Goal: Transaction & Acquisition: Purchase product/service

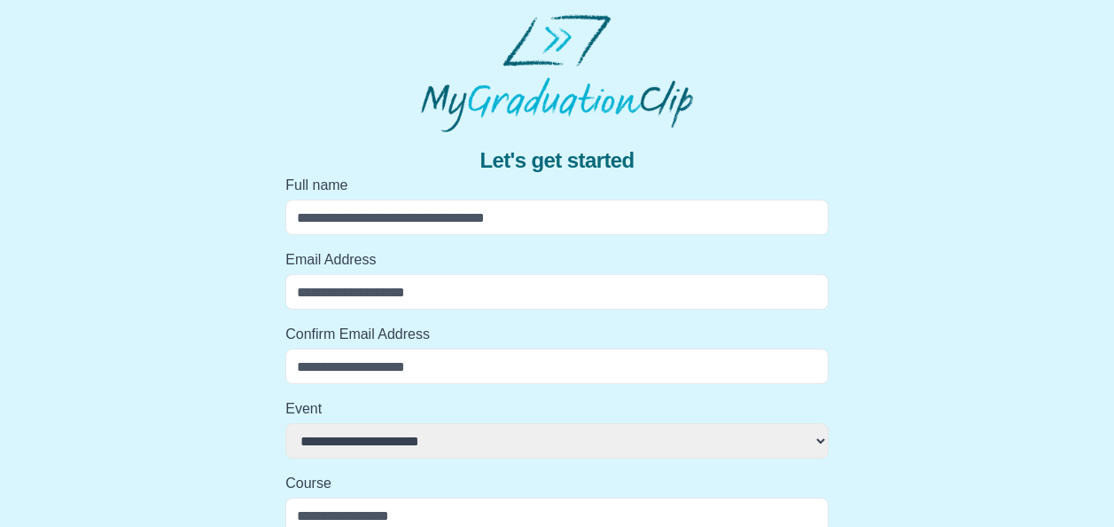
scroll to position [142, 0]
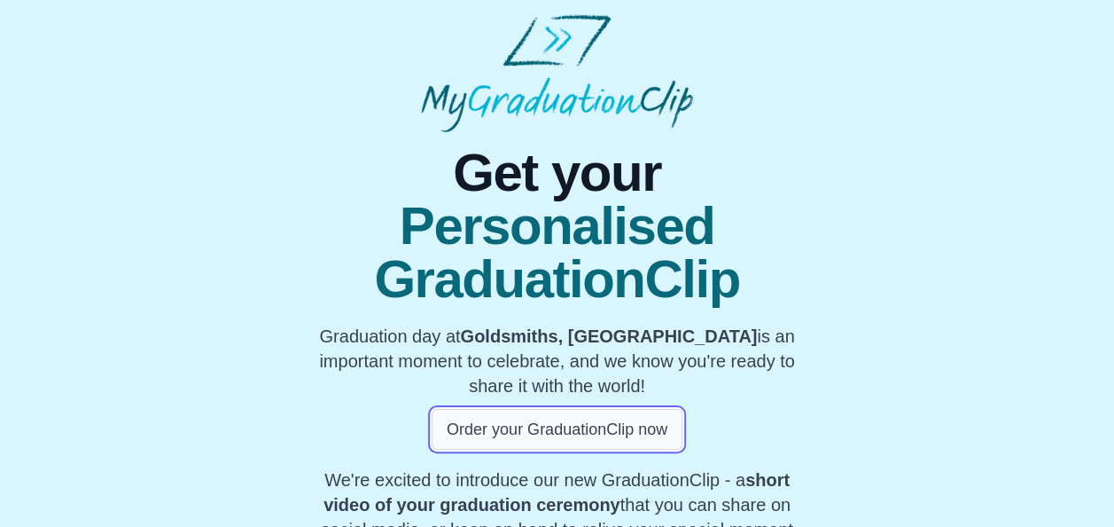
click at [562, 415] on button "Order your GraduationClip now" at bounding box center [557, 429] width 251 height 41
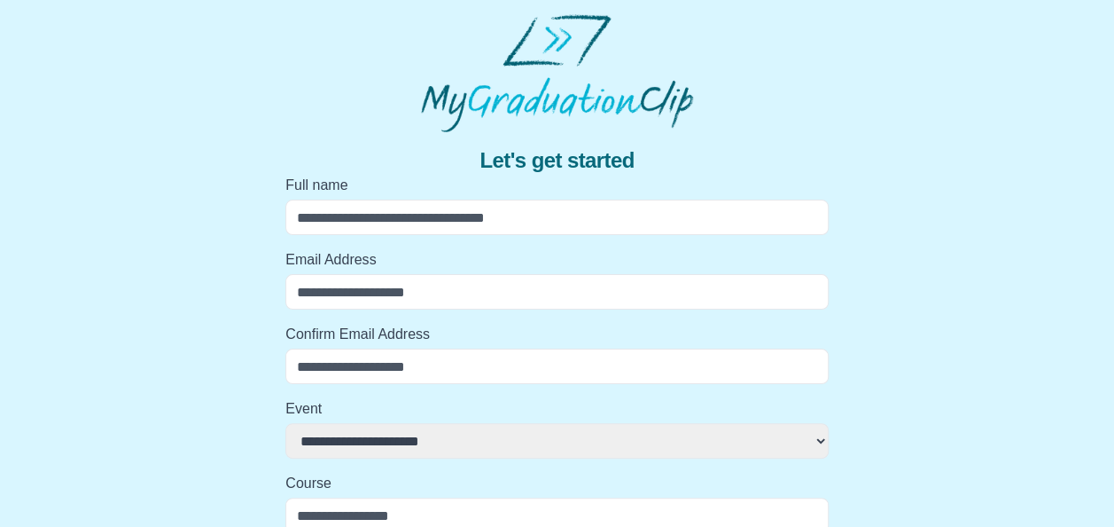
click at [553, 427] on select "**********" at bounding box center [556, 440] width 543 height 35
click at [207, 101] on div "**********" at bounding box center [557, 334] width 1086 height 641
